Goal: Ask a question

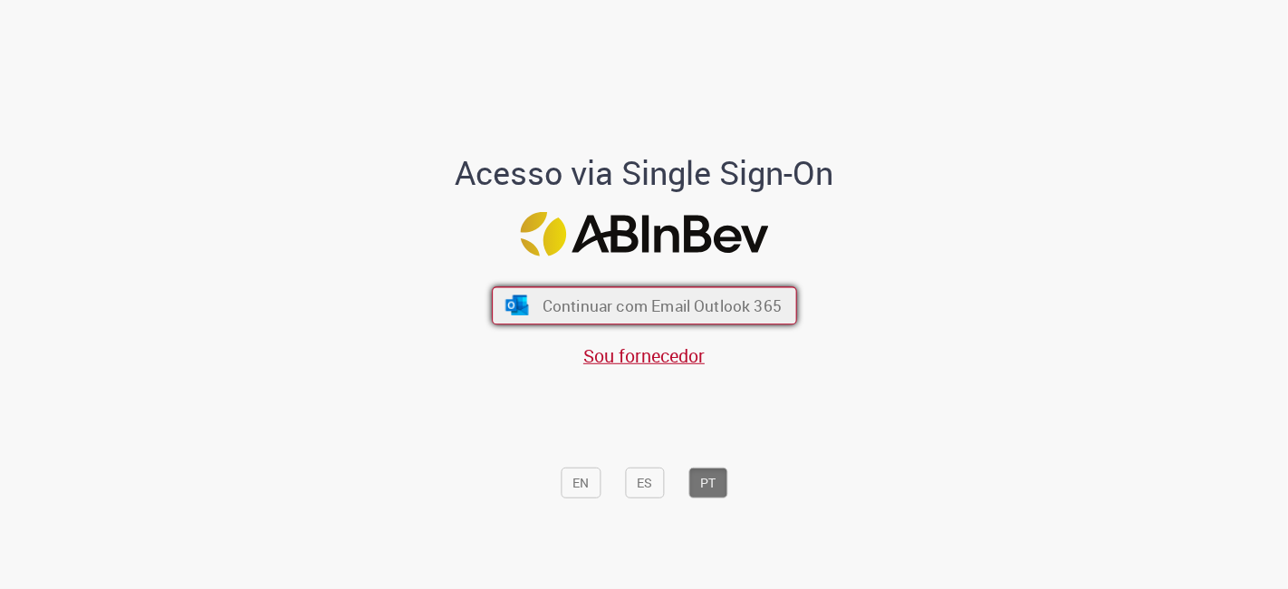
click at [542, 299] on span "Continuar com Email Outlook 365" at bounding box center [661, 305] width 239 height 21
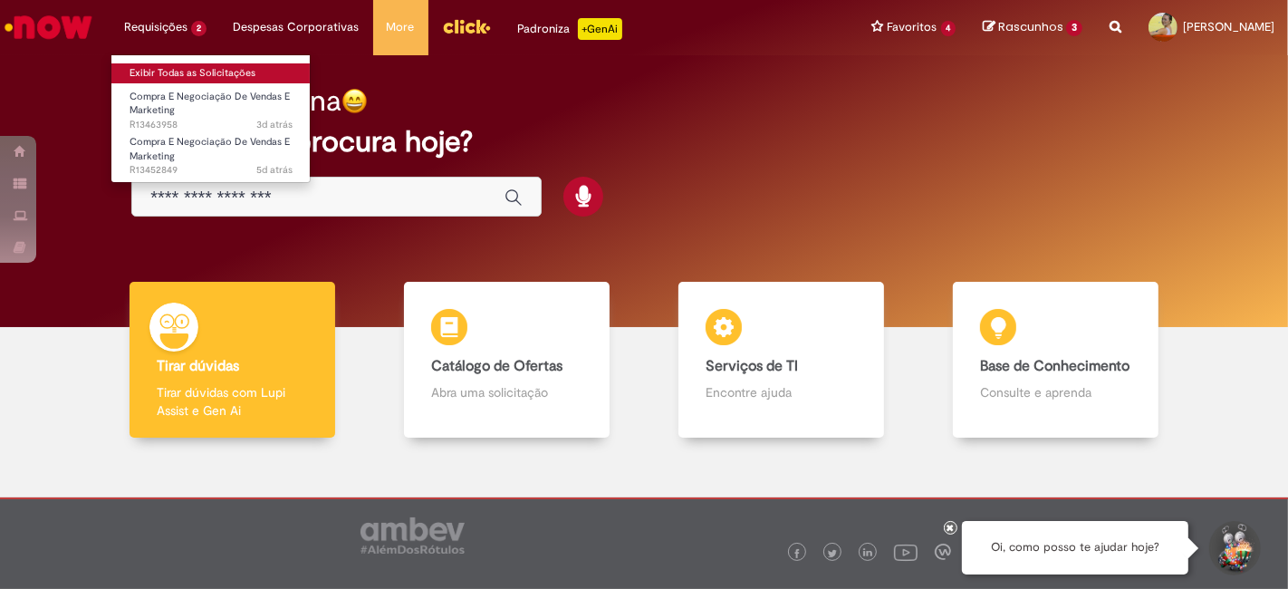
click at [172, 68] on link "Exibir Todas as Solicitações" at bounding box center [210, 73] width 199 height 20
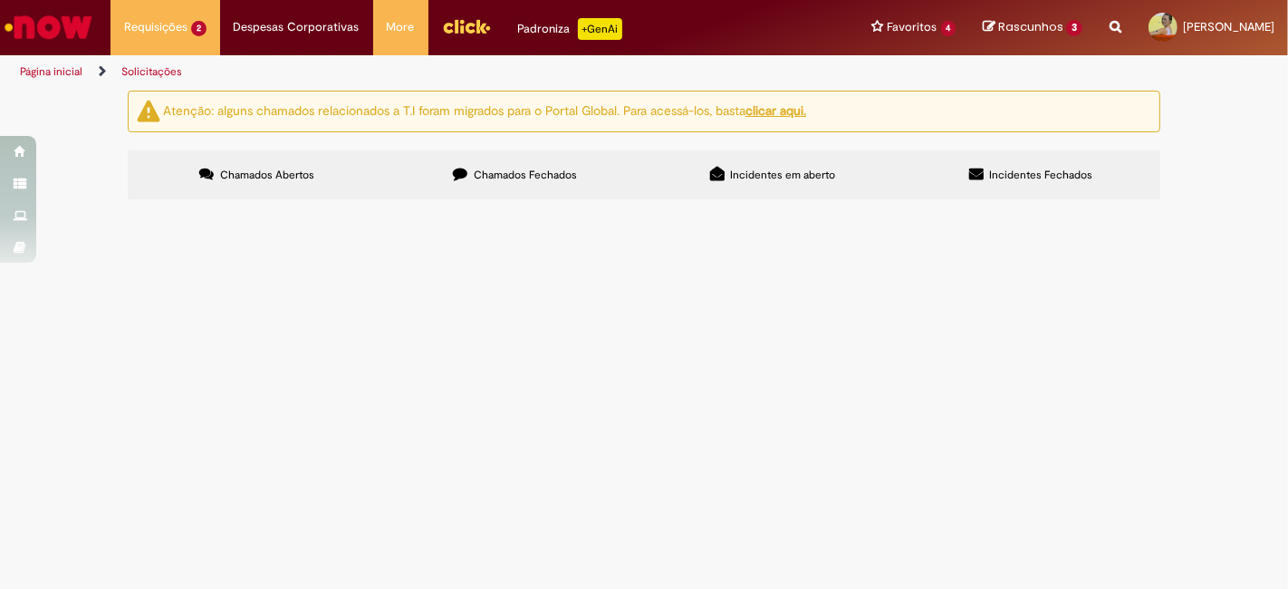
click at [0, 0] on td "Campanha de Influs da Geo Sul para amplificação das ações de Guaraná + Wandinha." at bounding box center [0, 0] width 0 height 0
click at [0, 0] on span "Campanha de Influs da Geo Sul para amplificação das ações de Guaraná + Wandinha." at bounding box center [0, 0] width 0 height 0
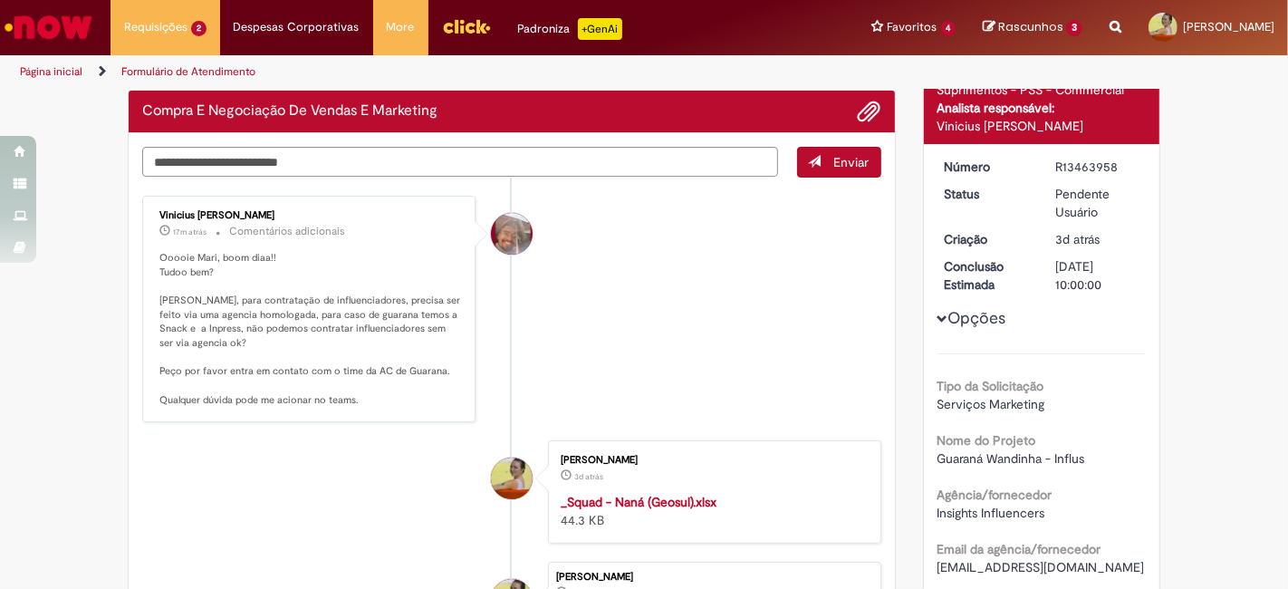
scroll to position [101, 0]
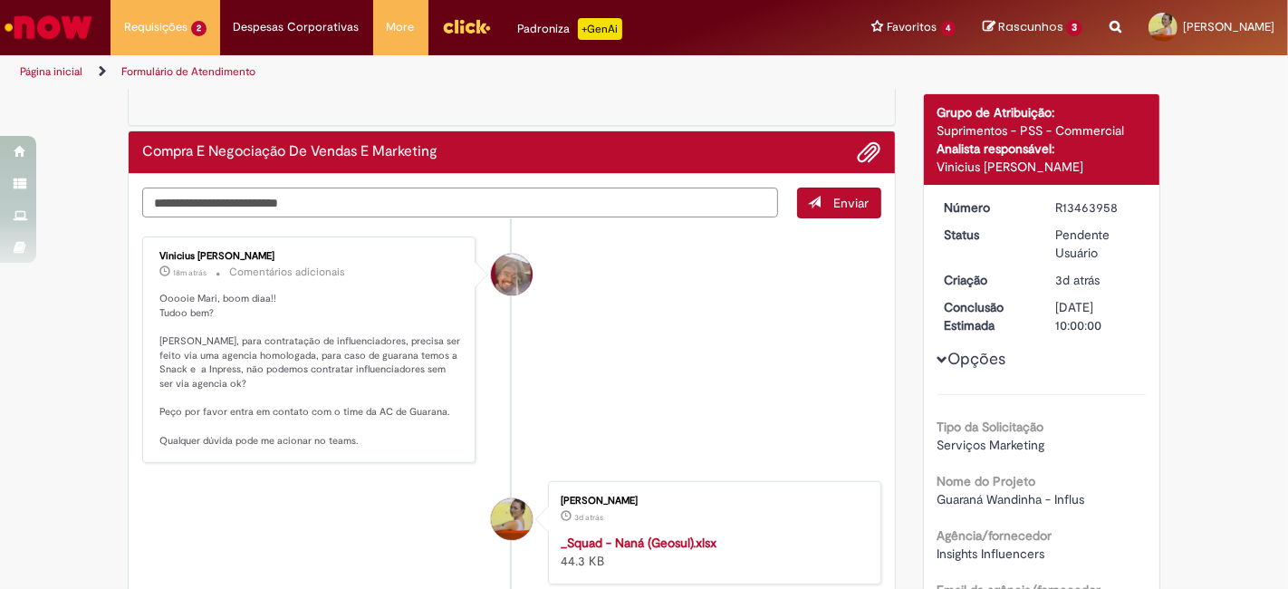
click at [231, 207] on textarea "Digite sua mensagem aqui..." at bounding box center [460, 202] width 636 height 30
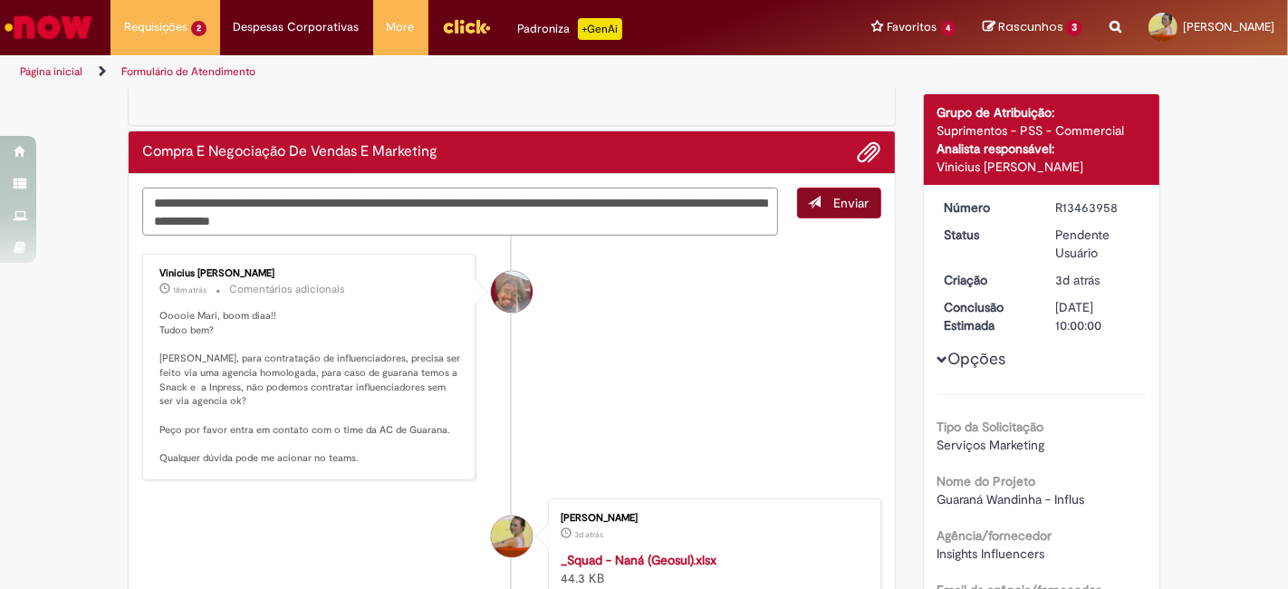
type textarea "**********"
click at [834, 196] on span "Enviar" at bounding box center [851, 203] width 35 height 16
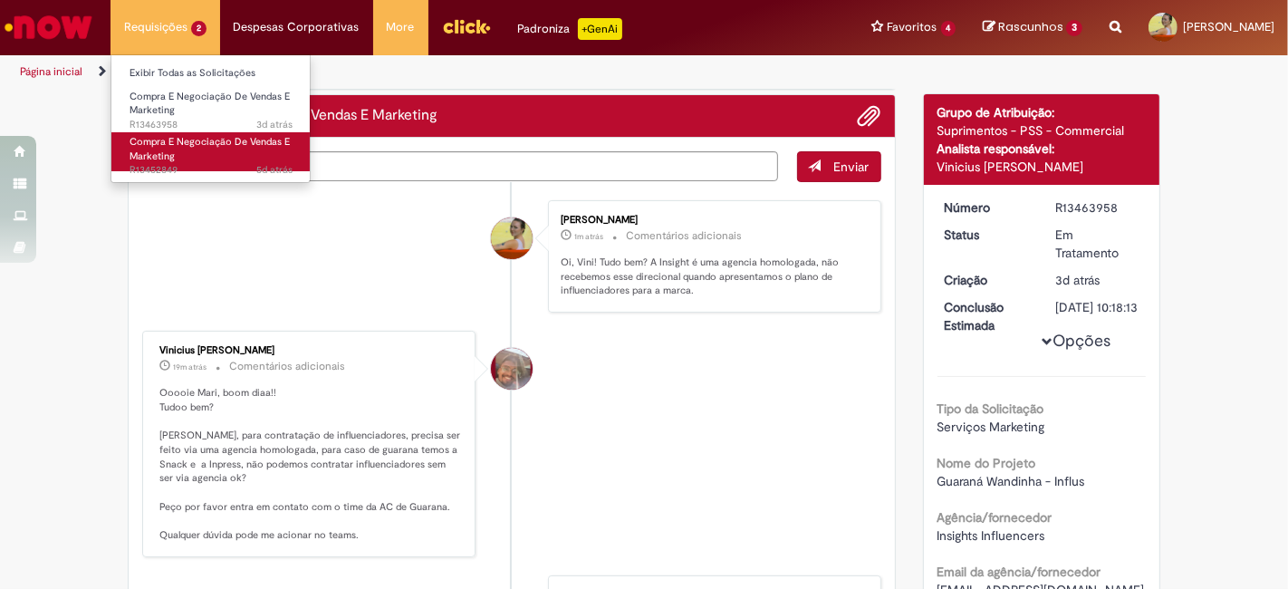
click at [180, 152] on link "Compra E Negociação De Vendas E Marketing 5d atrás 5 dias atrás R13452849" at bounding box center [210, 151] width 199 height 39
